Goal: Task Accomplishment & Management: Manage account settings

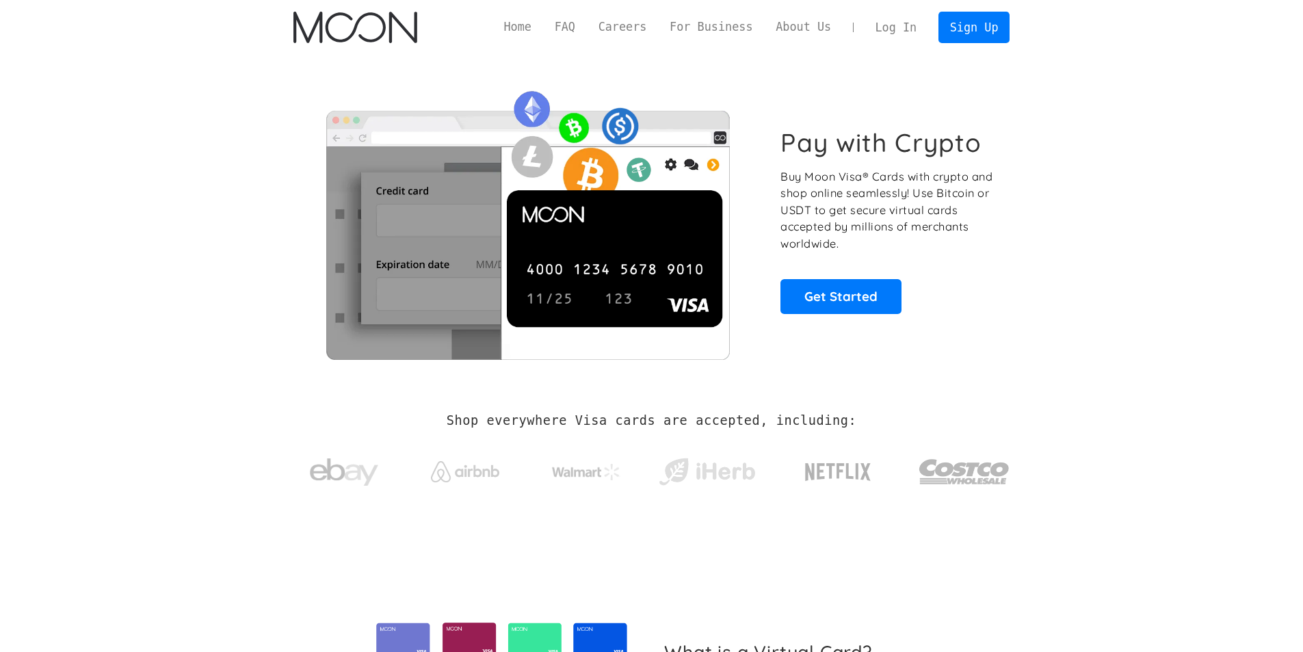
click at [893, 24] on link "Log In" at bounding box center [896, 27] width 64 height 30
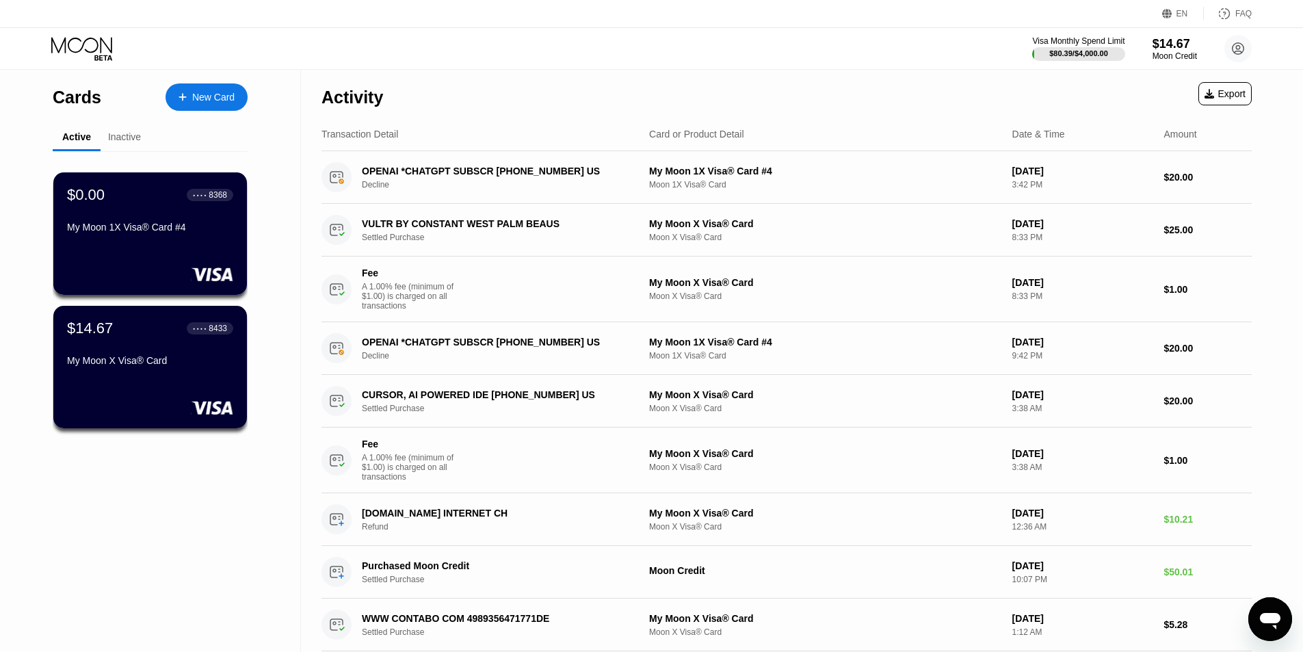
click at [687, 87] on div "Activity Export" at bounding box center [787, 94] width 930 height 48
